Goal: Information Seeking & Learning: Learn about a topic

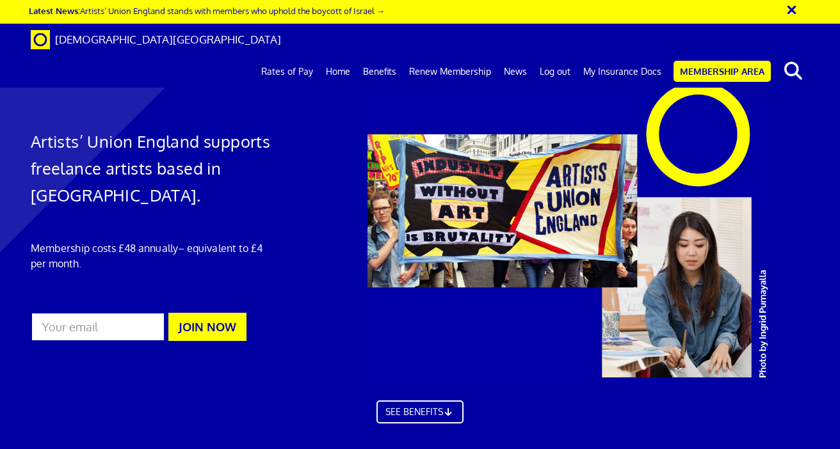
scroll to position [0, 4]
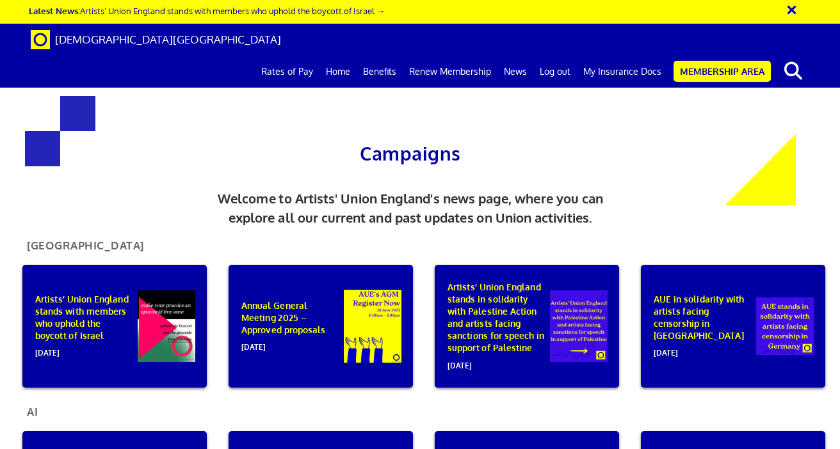
scroll to position [357, 0]
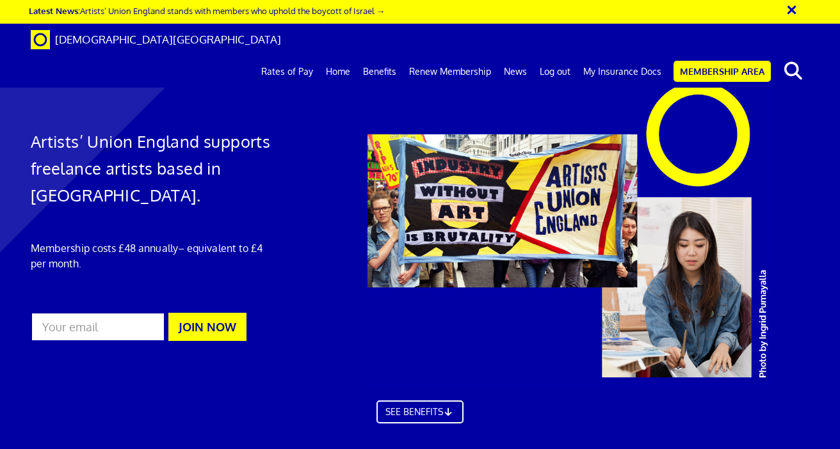
scroll to position [1526, 0]
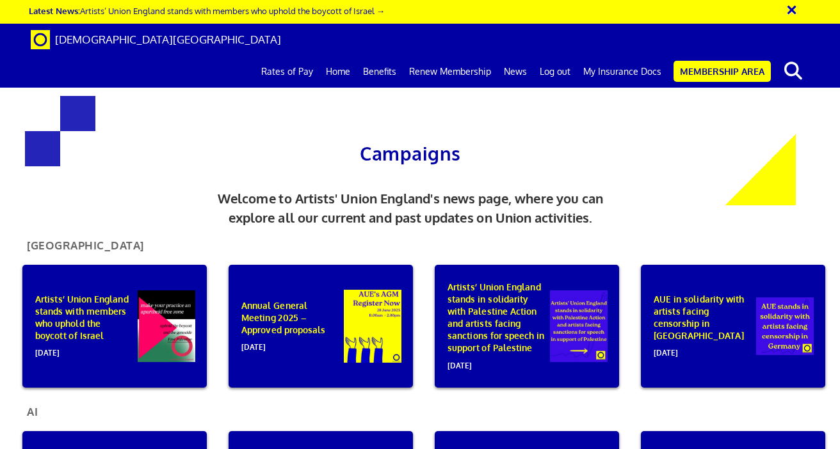
scroll to position [194, 0]
click at [544, 281] on p "Artists’ Union England stands in solidarity with Palestine Action and artists f…" at bounding box center [497, 326] width 99 height 91
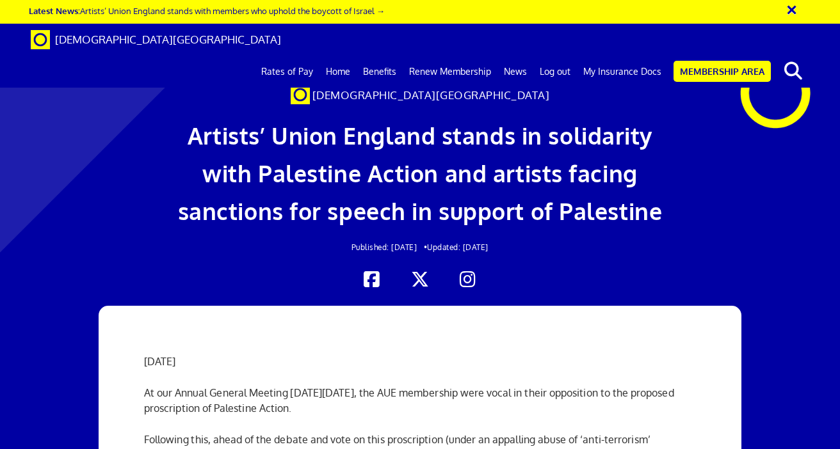
scroll to position [892, 0]
